Goal: Navigation & Orientation: Find specific page/section

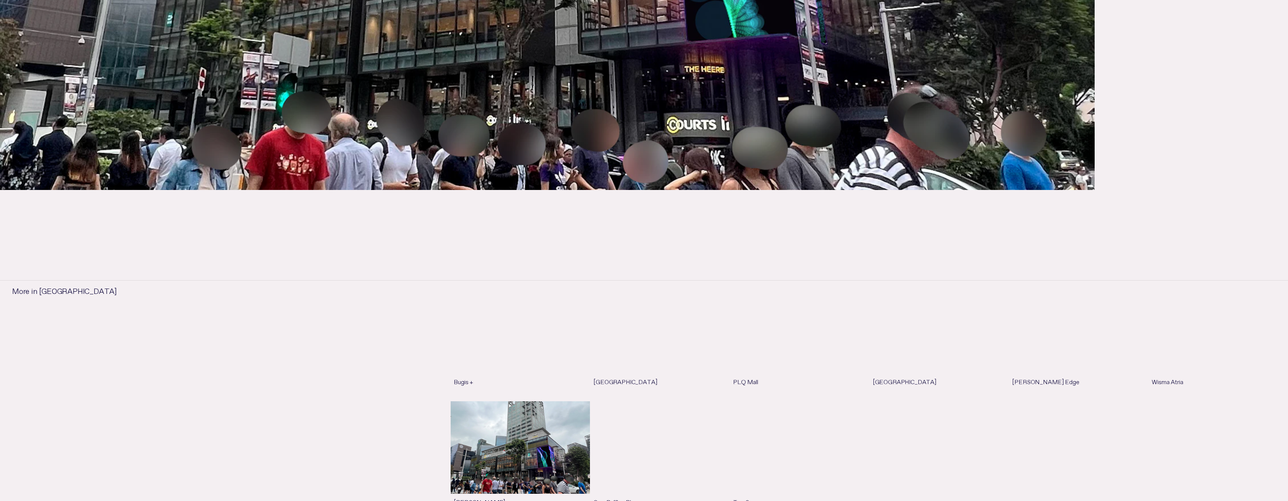
scroll to position [709, 0]
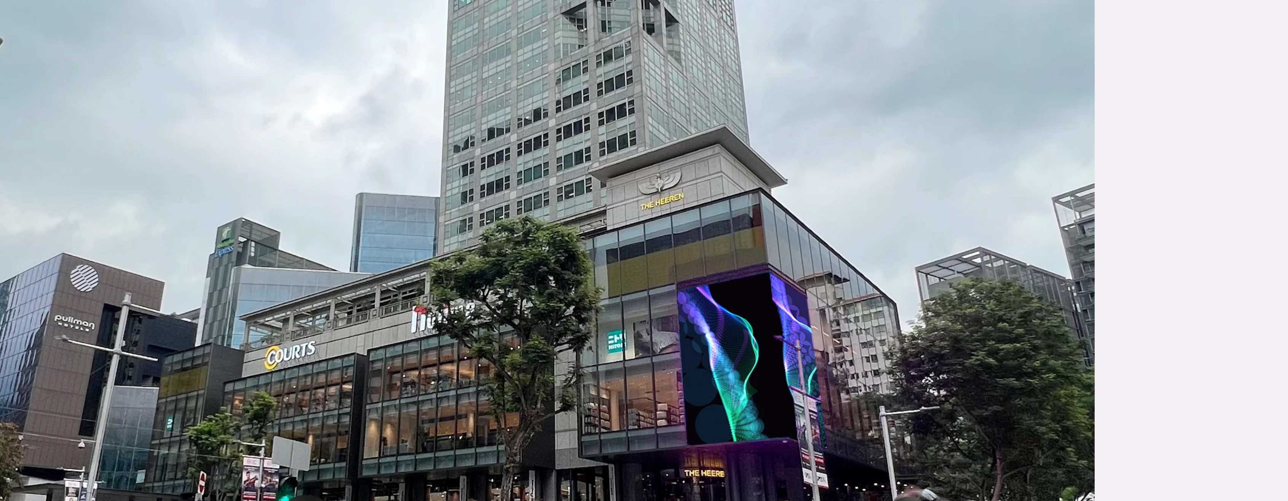
click at [705, 300] on img at bounding box center [547, 286] width 1095 height 616
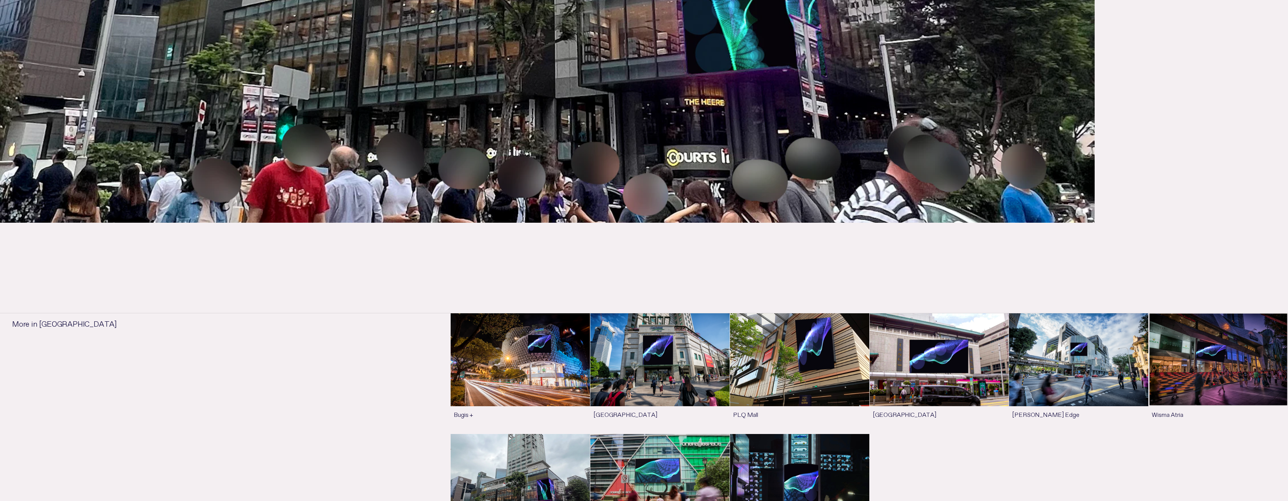
scroll to position [676, 0]
click at [1097, 350] on link "See more" at bounding box center [1078, 373] width 139 height 120
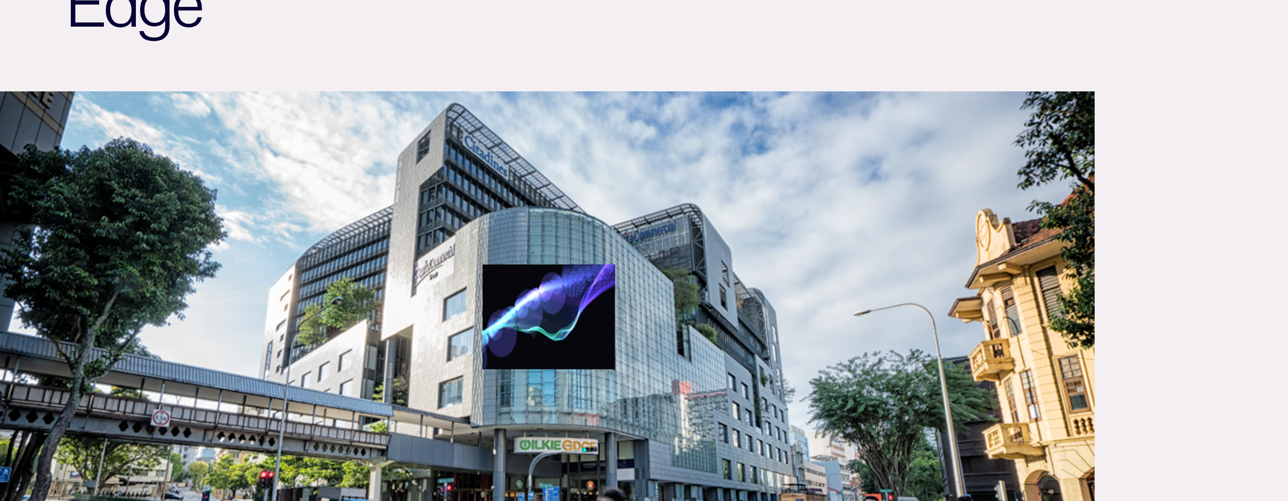
scroll to position [253, 0]
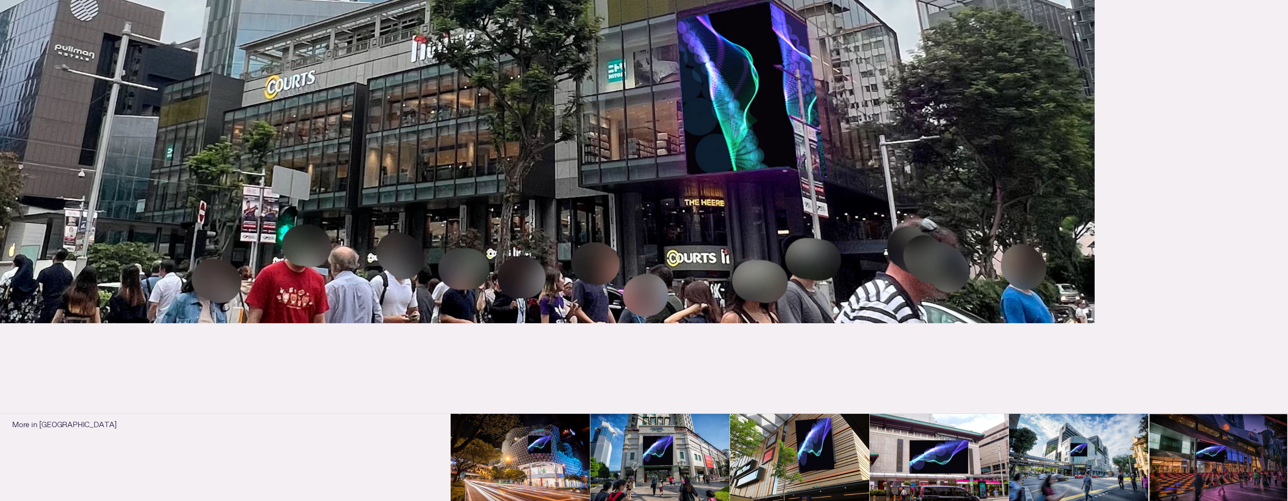
scroll to position [575, 0]
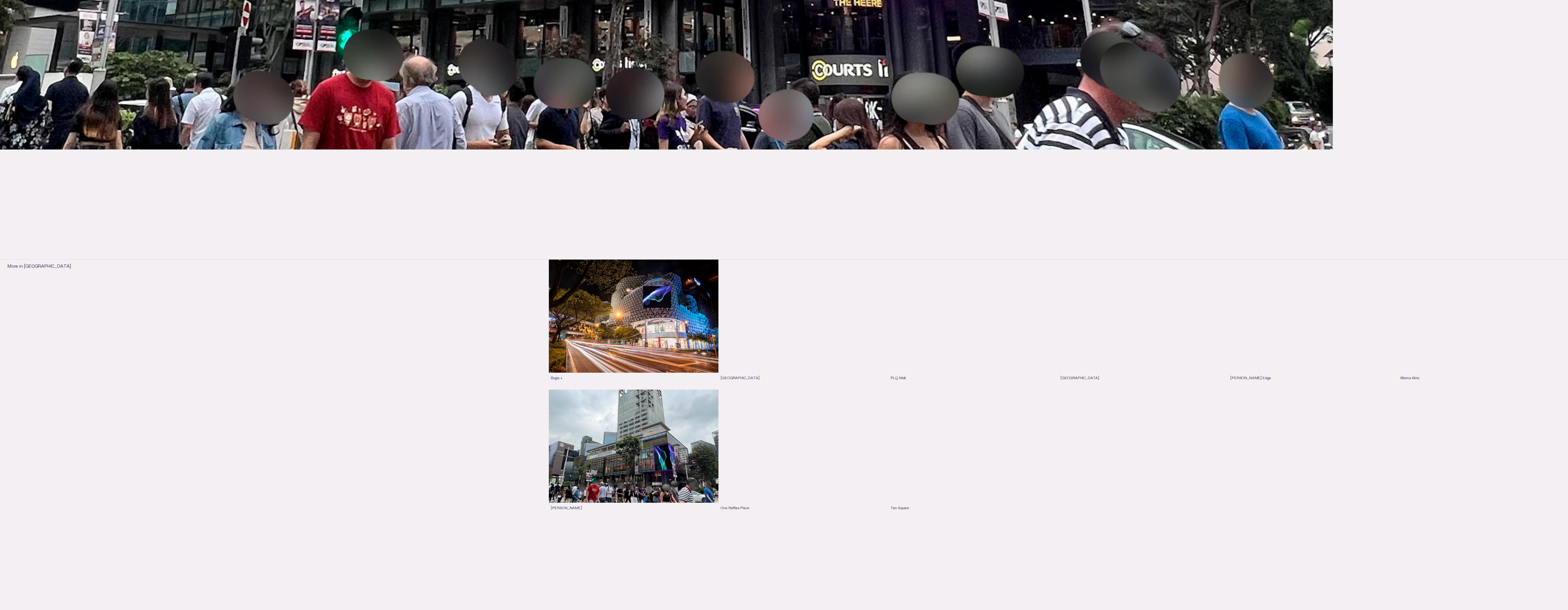
scroll to position [812, 0]
